Goal: Task Accomplishment & Management: Use online tool/utility

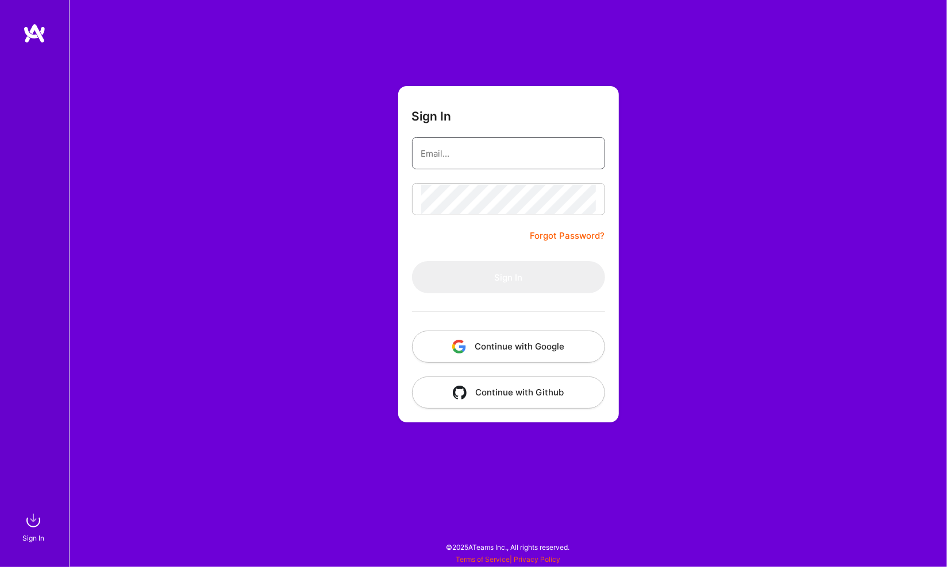
click at [503, 154] on input "email" at bounding box center [508, 153] width 175 height 29
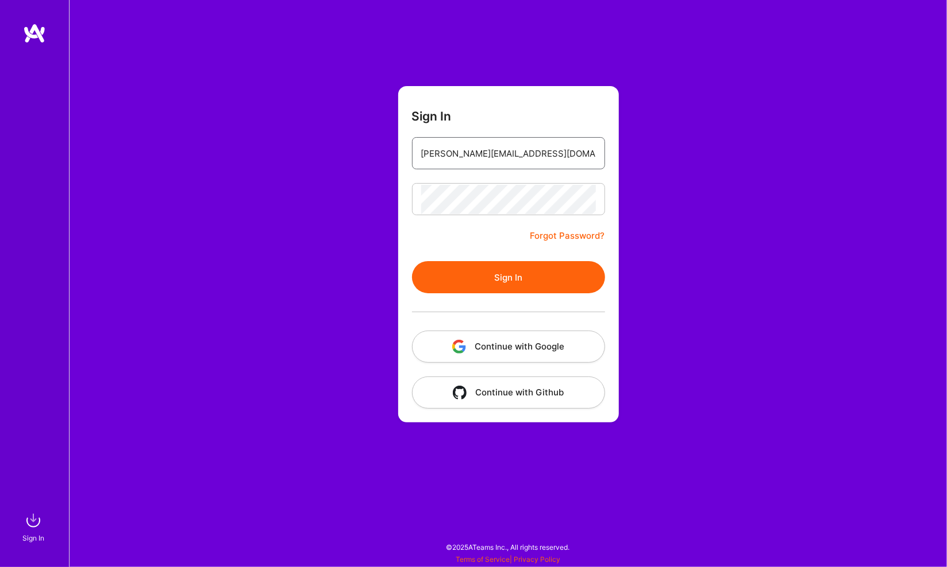
type input "[PERSON_NAME][EMAIL_ADDRESS][DOMAIN_NAME]"
click at [514, 269] on button "Sign In" at bounding box center [508, 277] width 193 height 32
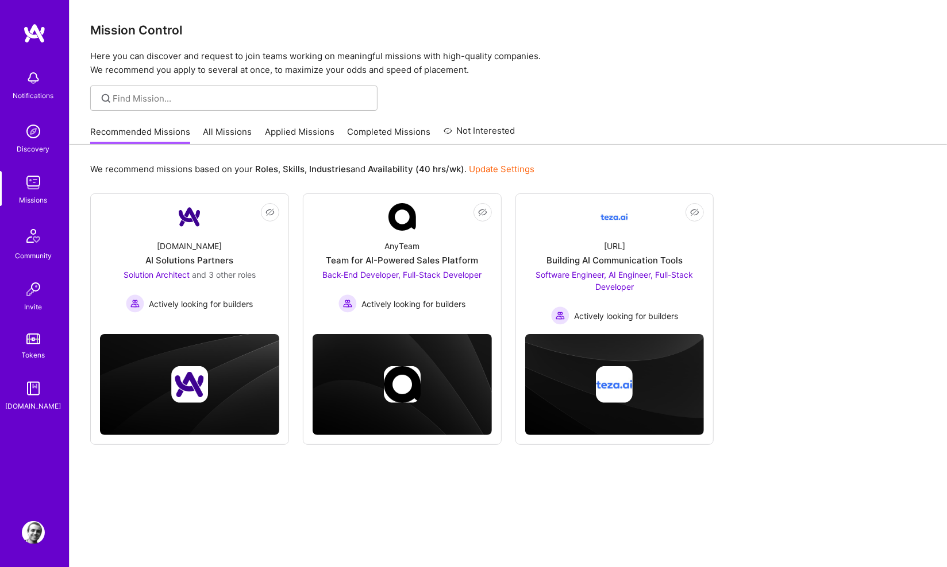
click at [206, 135] on link "All Missions" at bounding box center [227, 135] width 49 height 19
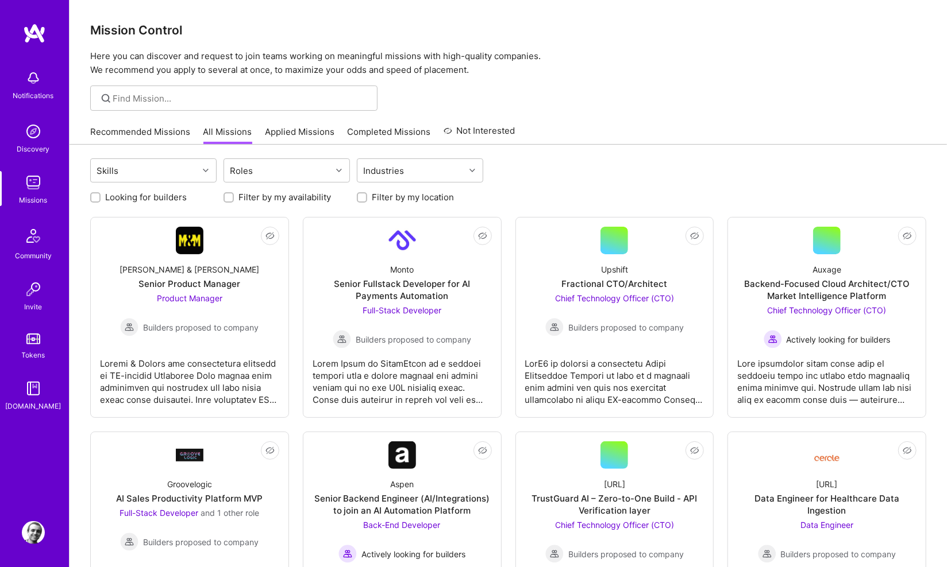
click at [360, 192] on div at bounding box center [362, 197] width 10 height 10
click at [366, 196] on div at bounding box center [362, 197] width 10 height 10
click at [360, 196] on input "Filter by my location" at bounding box center [363, 198] width 8 height 8
checkbox input "true"
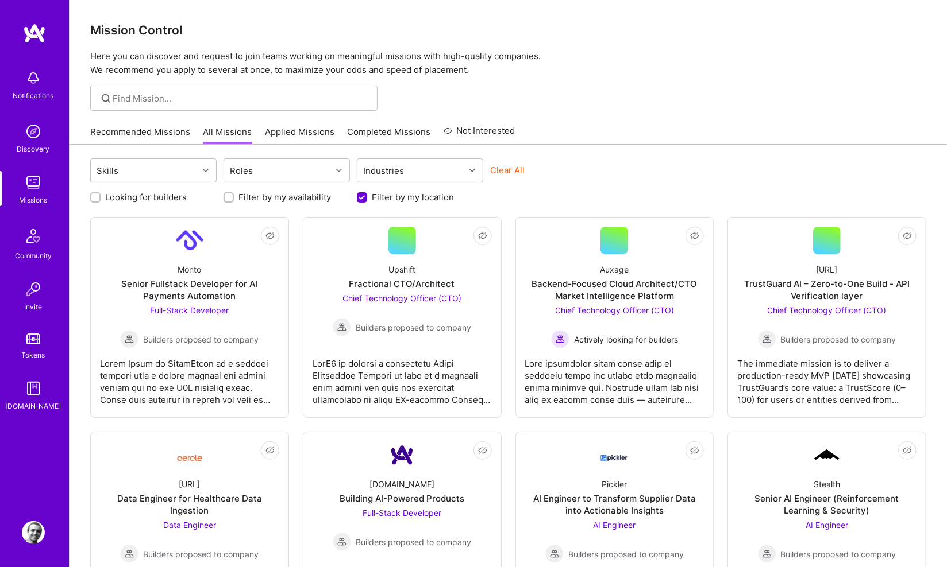
click at [96, 194] on input "Looking for builders" at bounding box center [96, 198] width 8 height 8
checkbox input "true"
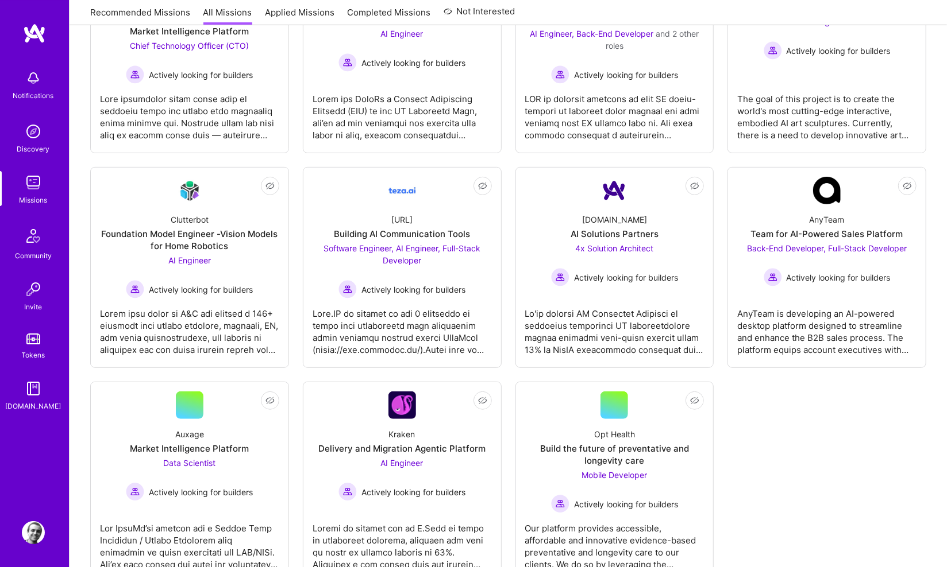
scroll to position [284, 0]
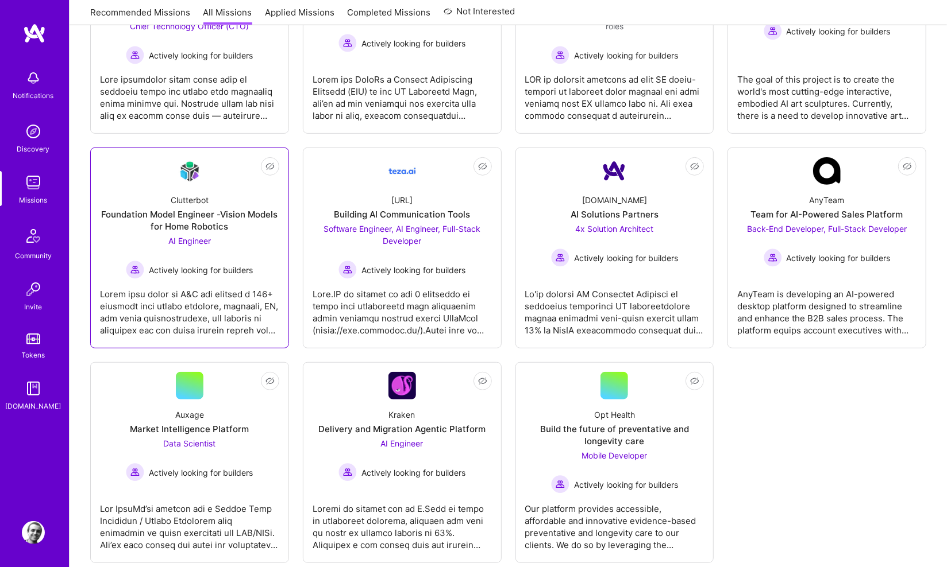
click at [250, 195] on div "Clutterbot Foundation Model Engineer -Vision Models for Home Robotics AI Engine…" at bounding box center [189, 232] width 179 height 94
